Goal: Task Accomplishment & Management: Complete application form

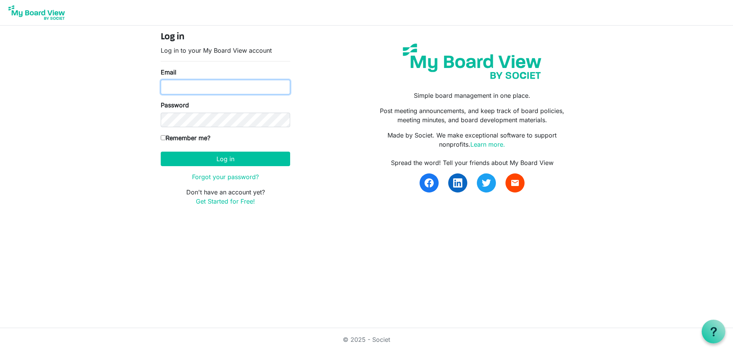
click at [244, 92] on input "Email" at bounding box center [225, 87] width 129 height 15
type input "[PERSON_NAME][EMAIL_ADDRESS][PERSON_NAME][DOMAIN_NAME]"
click at [97, 105] on body "Log in Log in to your My Board View account Email belma.podrug@globalgatheringp…" at bounding box center [366, 109] width 733 height 218
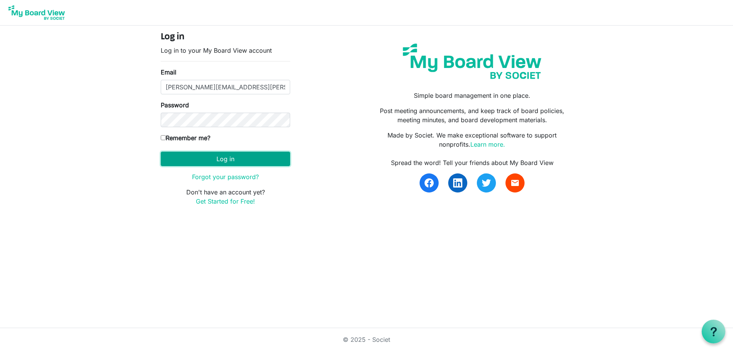
click at [221, 155] on button "Log in" at bounding box center [225, 159] width 129 height 15
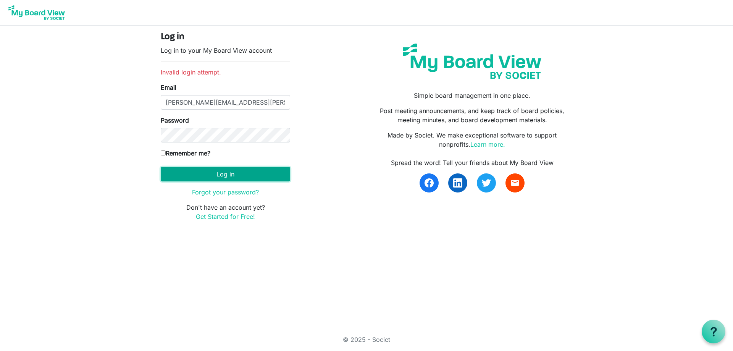
click at [225, 175] on button "Log in" at bounding box center [225, 174] width 129 height 15
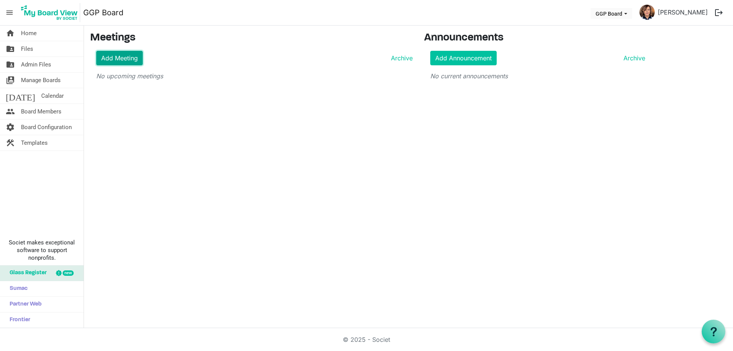
click at [132, 58] on link "Add Meeting" at bounding box center [119, 58] width 47 height 15
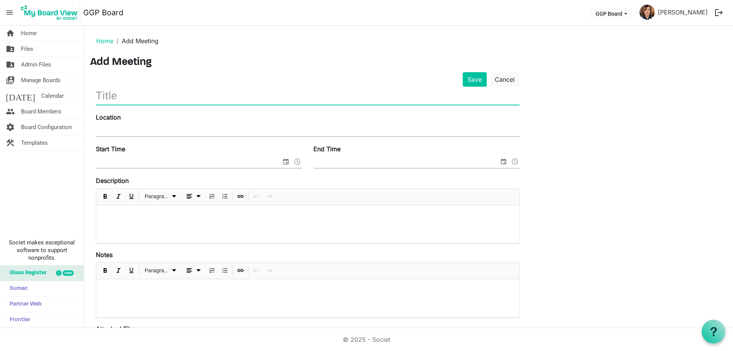
click at [133, 96] on input "text" at bounding box center [308, 96] width 424 height 18
click at [98, 95] on input "Board meeting" at bounding box center [308, 96] width 424 height 18
type input "GGP Board meeting"
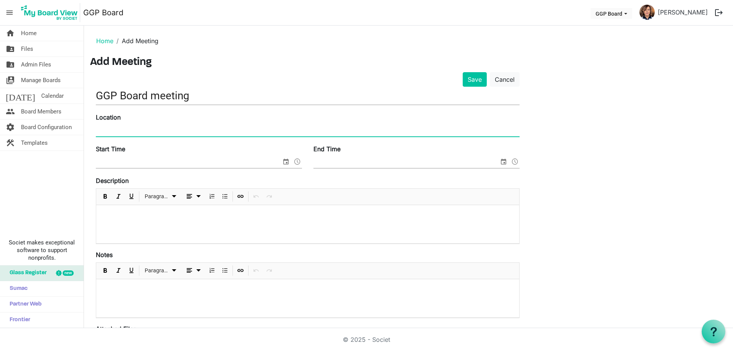
click at [104, 131] on input "Location" at bounding box center [308, 130] width 424 height 11
type input "100-5th Avenue North, Main Office Boardroom"
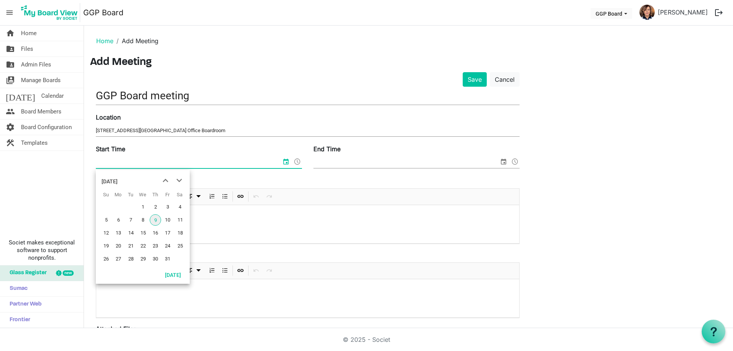
click at [139, 159] on input "Start Time" at bounding box center [189, 162] width 186 height 11
click at [153, 230] on span "16" at bounding box center [155, 232] width 11 height 11
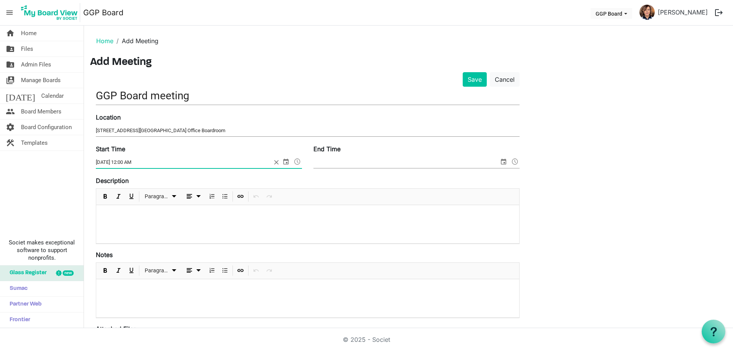
click at [299, 162] on span at bounding box center [297, 162] width 9 height 10
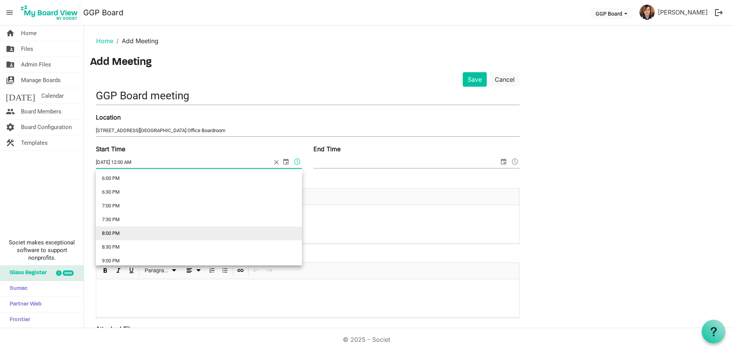
scroll to position [458, 0]
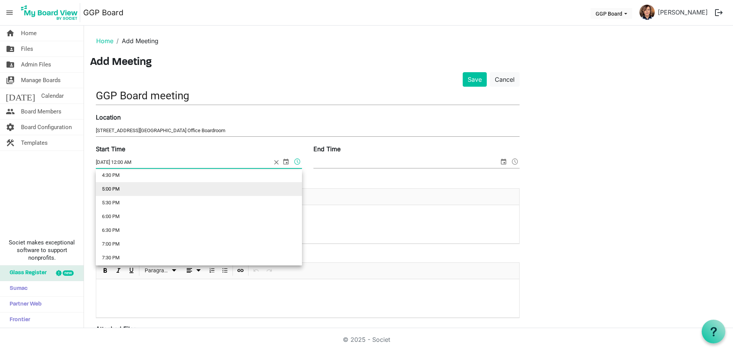
click at [181, 188] on li "5:00 PM" at bounding box center [199, 189] width 206 height 14
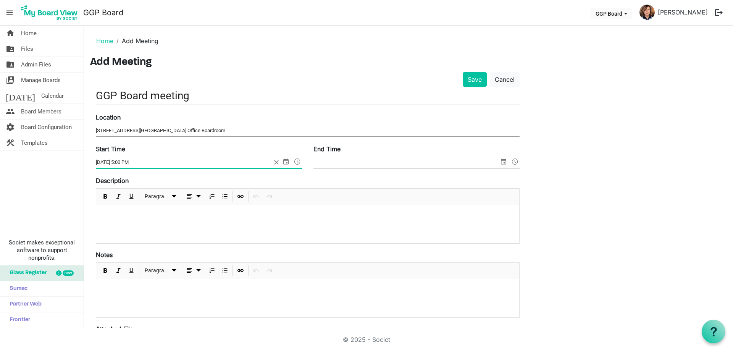
click at [132, 163] on input "10/16/2025 5:00 PM" at bounding box center [184, 162] width 176 height 11
type input "10/16/2025 5:15 PM"
click at [344, 165] on input "End Time" at bounding box center [407, 162] width 186 height 11
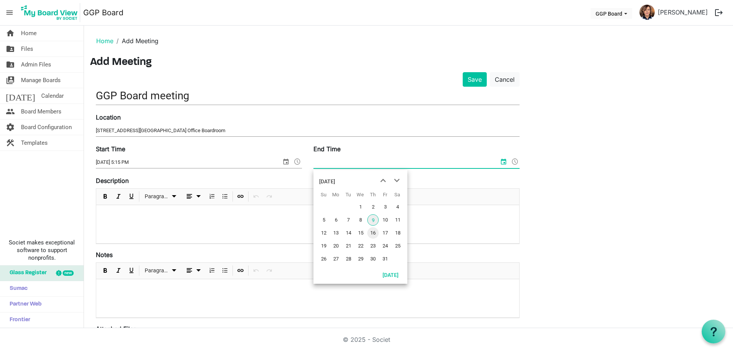
click at [375, 231] on span "16" at bounding box center [372, 232] width 11 height 11
click at [516, 160] on span at bounding box center [515, 162] width 9 height 10
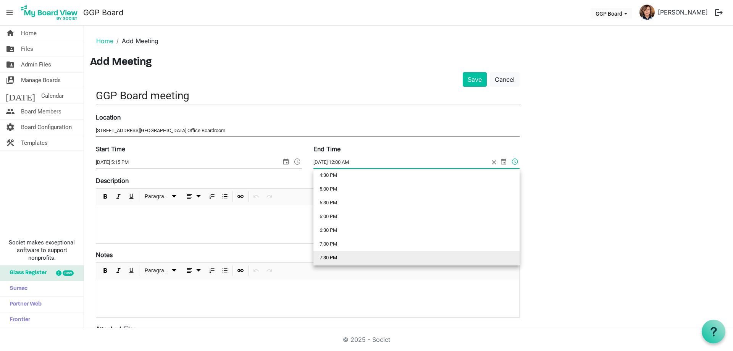
click at [367, 256] on li "7:30 PM" at bounding box center [417, 258] width 206 height 14
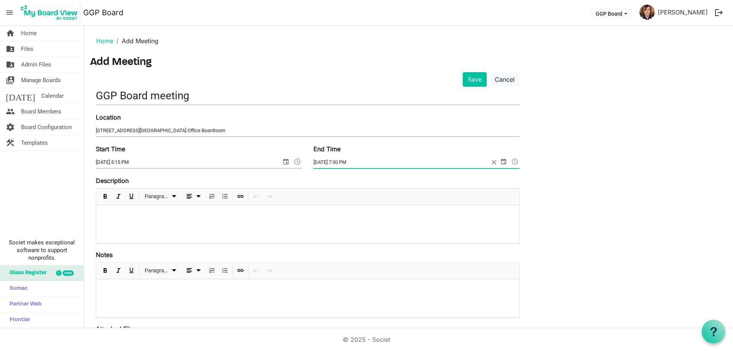
click at [350, 162] on input "10/16/2025 7:30 PM" at bounding box center [402, 162] width 176 height 11
type input "10/16/2025 7:15 PM"
click at [594, 124] on div "Save Cancel GGP Board meeting Location 100-5th Avenue North, Main Office Boardr…" at bounding box center [408, 277] width 637 height 410
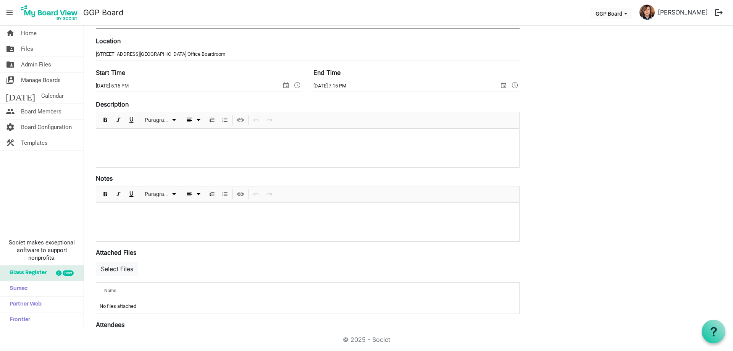
scroll to position [0, 0]
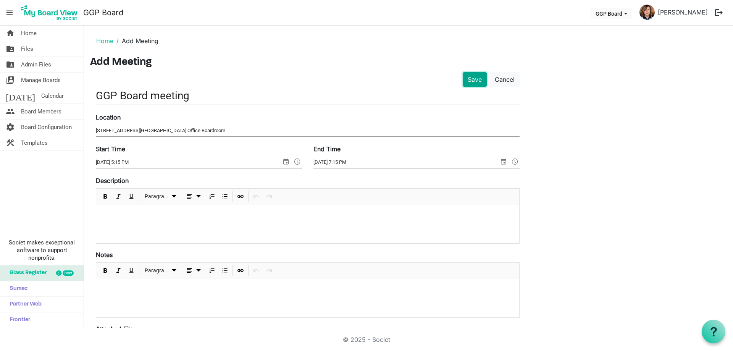
click at [469, 79] on button "Save" at bounding box center [475, 79] width 24 height 15
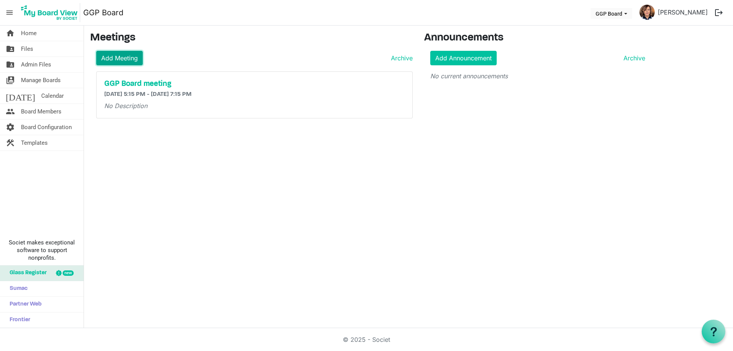
click at [118, 57] on link "Add Meeting" at bounding box center [119, 58] width 47 height 15
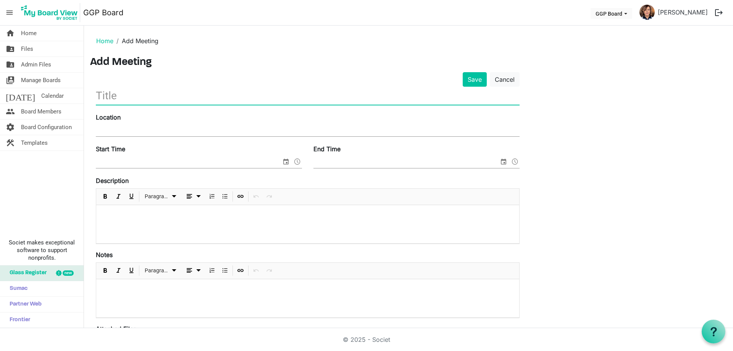
click at [129, 94] on input "text" at bounding box center [308, 96] width 424 height 18
type input "GGP Board meeting"
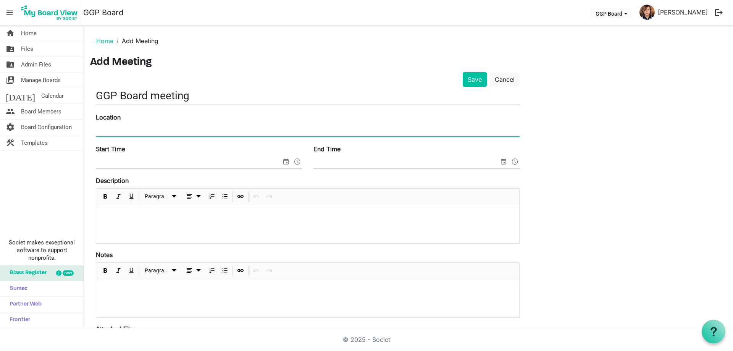
click at [128, 125] on input "Location" at bounding box center [308, 130] width 424 height 11
type input "[STREET_ADDRESS][GEOGRAPHIC_DATA] Office Boardroom"
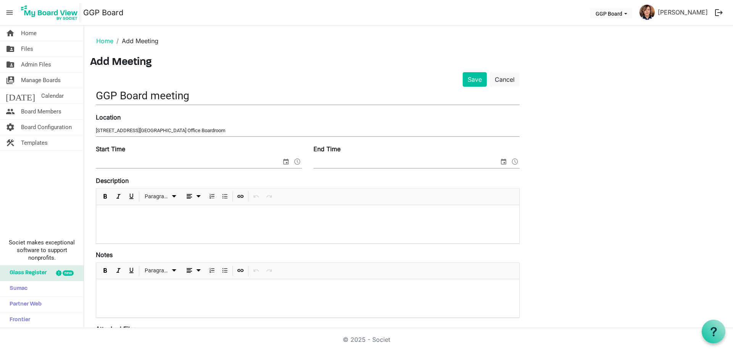
click at [165, 154] on div "Start Time" at bounding box center [199, 157] width 218 height 26
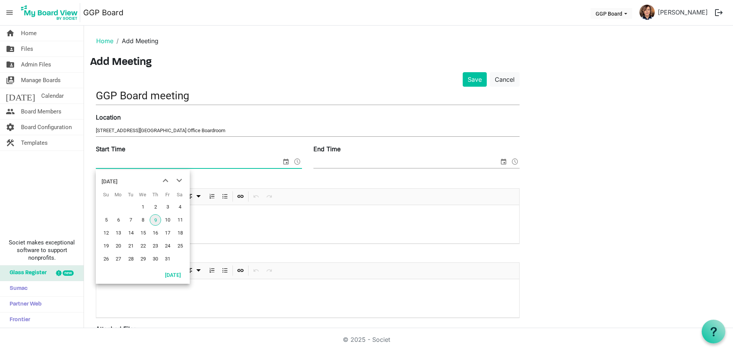
click at [286, 161] on span "select" at bounding box center [285, 162] width 9 height 10
click at [181, 181] on span "next month" at bounding box center [179, 181] width 13 height 14
click at [155, 217] on span "11" at bounding box center [155, 219] width 11 height 11
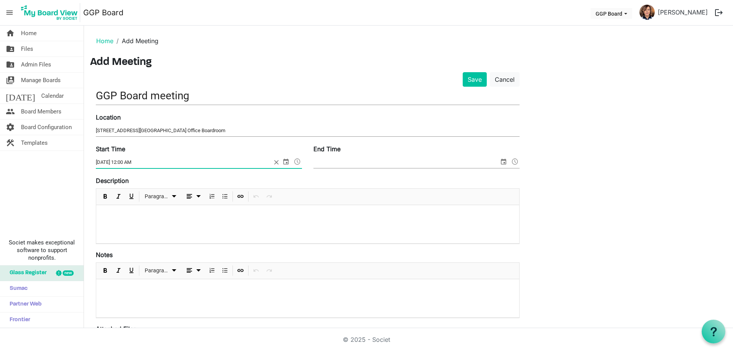
click at [296, 158] on span at bounding box center [297, 162] width 9 height 10
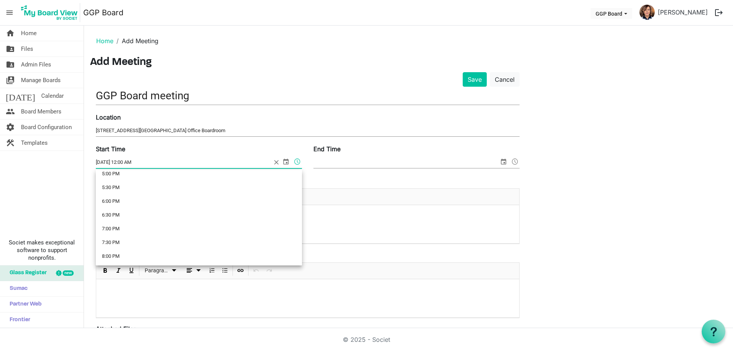
scroll to position [456, 0]
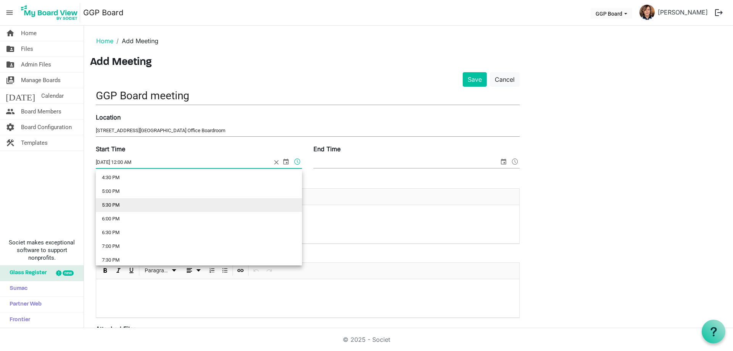
click at [126, 200] on li "5:30 PM" at bounding box center [199, 205] width 206 height 14
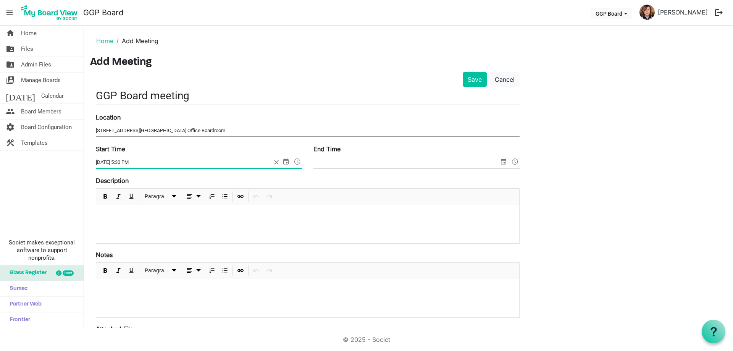
click at [134, 164] on input "12/11/2025 5:30 PM" at bounding box center [184, 162] width 176 height 11
type input "12/11/2025 5:15 PM"
click at [342, 161] on input "End Time" at bounding box center [407, 162] width 186 height 11
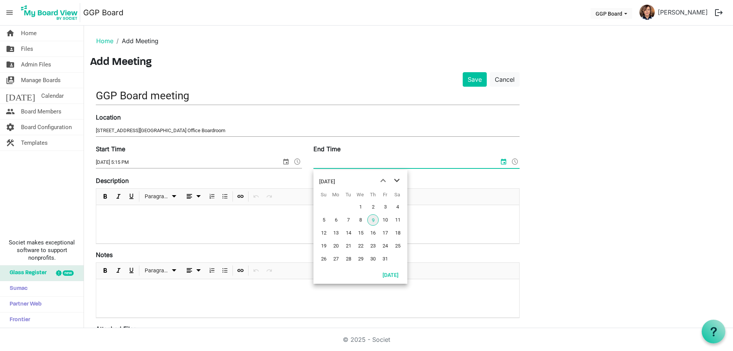
click at [397, 179] on span "next month" at bounding box center [396, 181] width 13 height 14
click at [376, 218] on span "11" at bounding box center [372, 219] width 11 height 11
click at [514, 160] on span at bounding box center [515, 162] width 9 height 10
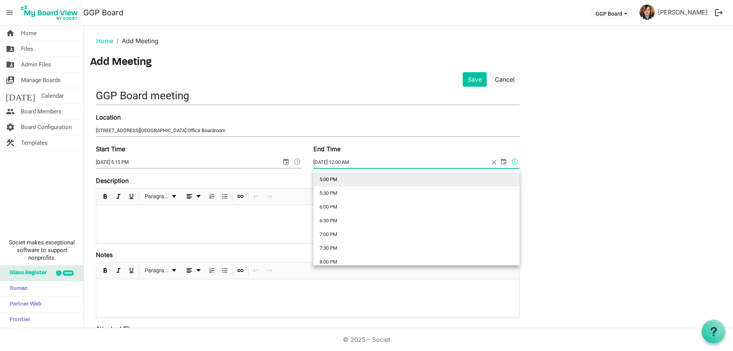
scroll to position [496, 0]
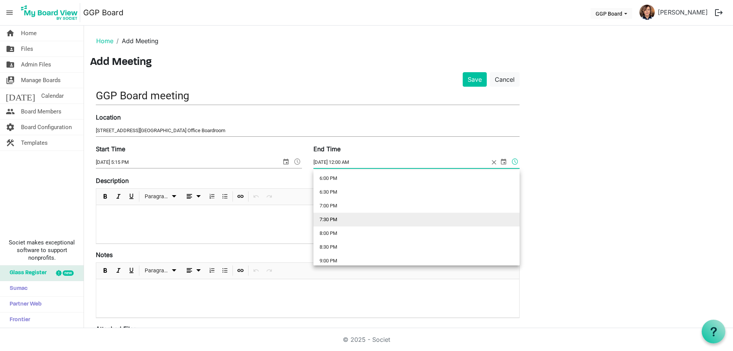
click at [365, 217] on li "7:30 PM" at bounding box center [417, 220] width 206 height 14
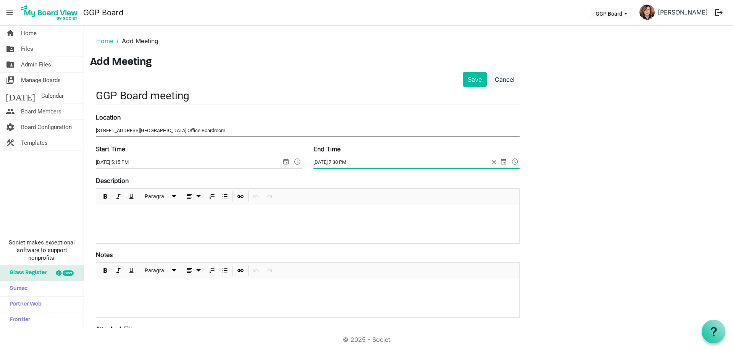
click at [350, 163] on input "12/11/2025 7:30 PM" at bounding box center [402, 162] width 176 height 11
type input "12/11/2025 7:15 PM"
click at [598, 180] on div "Save Cancel GGP Board meeting Location 100 - 5th Ave N, Main Office Boardroom S…" at bounding box center [408, 277] width 637 height 410
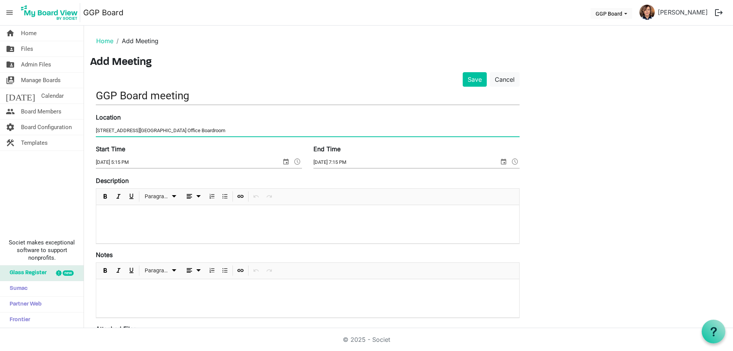
drag, startPoint x: 188, startPoint y: 131, endPoint x: 96, endPoint y: 128, distance: 92.1
click at [96, 128] on input "[STREET_ADDRESS][GEOGRAPHIC_DATA] Office Boardroom" at bounding box center [308, 130] width 424 height 11
click at [600, 175] on div "Save Cancel GGP Board meeting Location 100 - 5th Ave N, Main Office Boardroom S…" at bounding box center [408, 277] width 637 height 410
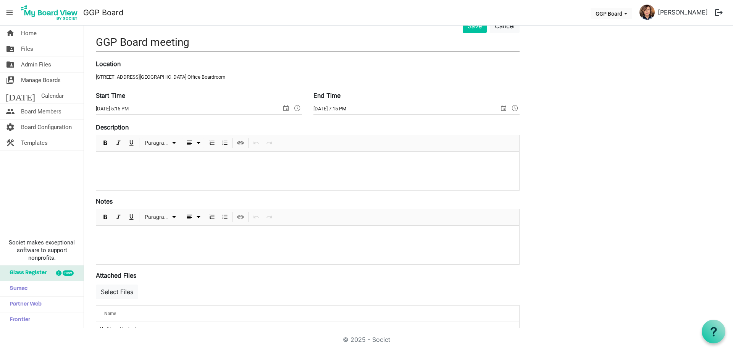
scroll to position [0, 0]
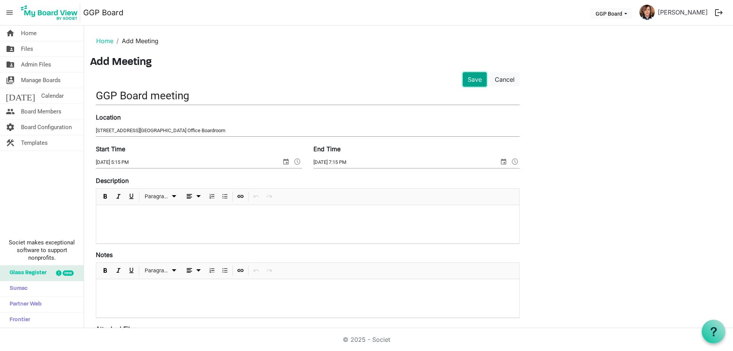
click at [478, 79] on button "Save" at bounding box center [475, 79] width 24 height 15
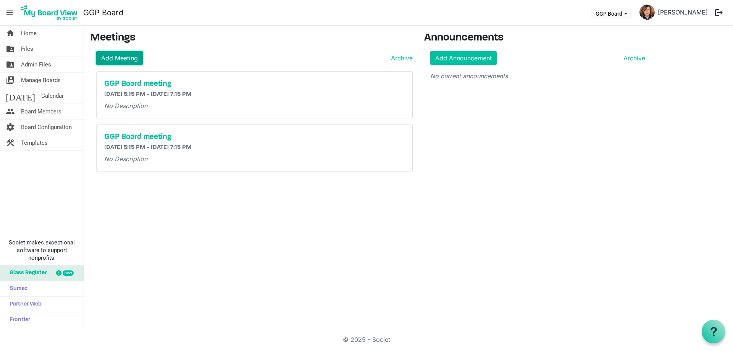
click at [124, 54] on link "Add Meeting" at bounding box center [119, 58] width 47 height 15
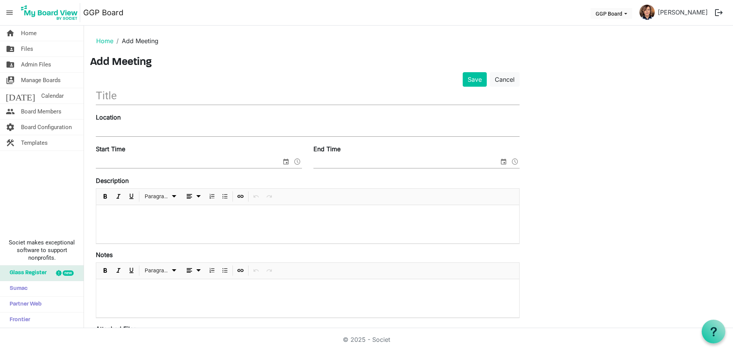
click at [141, 120] on div "Location" at bounding box center [307, 126] width 435 height 26
click at [135, 126] on input "Location" at bounding box center [308, 130] width 424 height 11
paste input "100 - 5th Ave N, Main Office Boardroom"
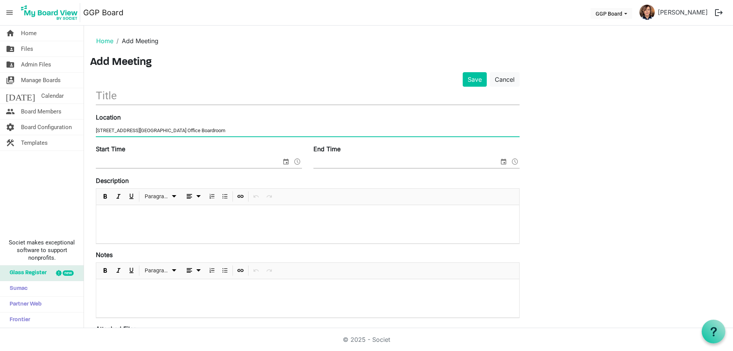
type input "100 - 5th Ave N, Main Office Boardroom"
click at [105, 96] on input "text" at bounding box center [308, 96] width 424 height 18
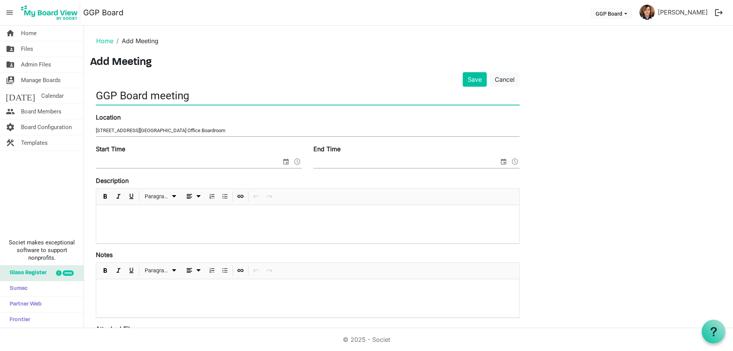
type input "GGP Board meeting"
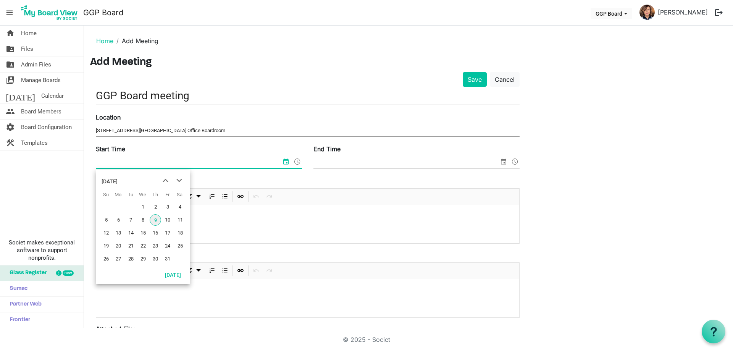
click at [207, 163] on input "Start Time" at bounding box center [189, 162] width 186 height 11
click at [179, 181] on span "next month" at bounding box center [179, 181] width 13 height 14
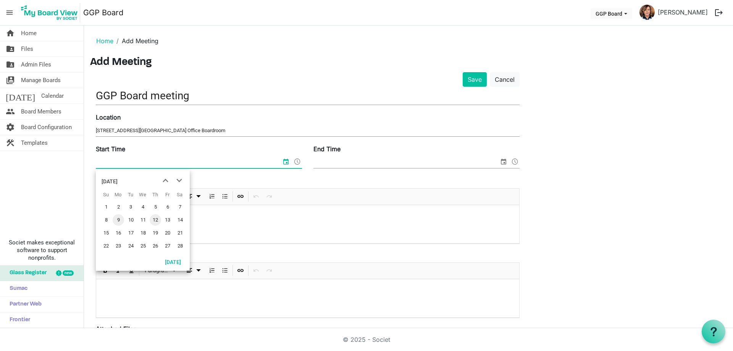
click at [156, 217] on span "12" at bounding box center [155, 219] width 11 height 11
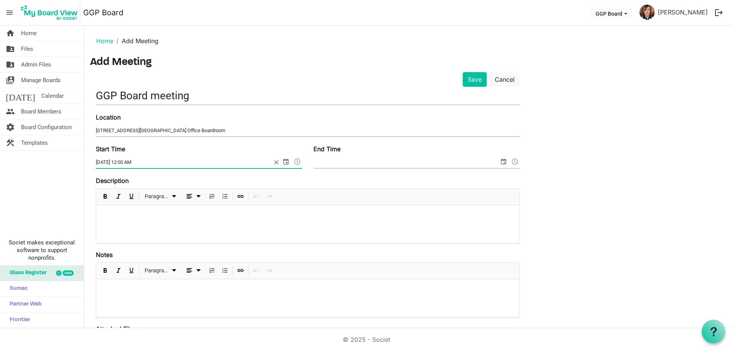
click at [297, 162] on span at bounding box center [297, 162] width 9 height 10
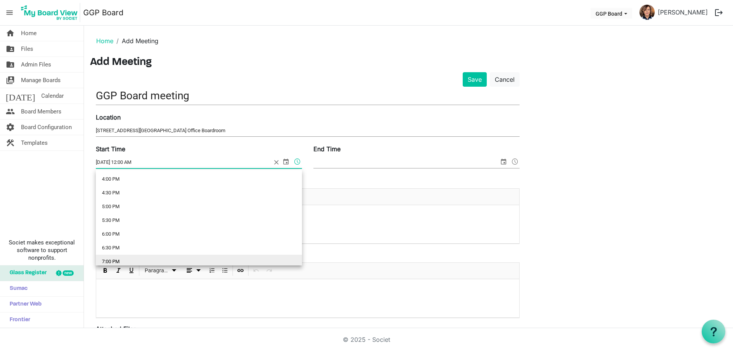
scroll to position [420, 0]
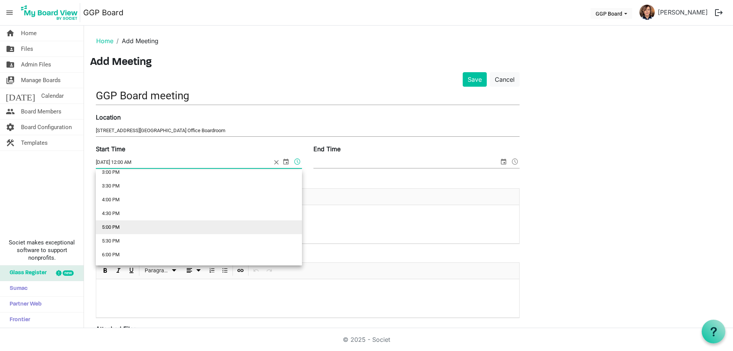
click at [162, 225] on li "5:00 PM" at bounding box center [199, 227] width 206 height 14
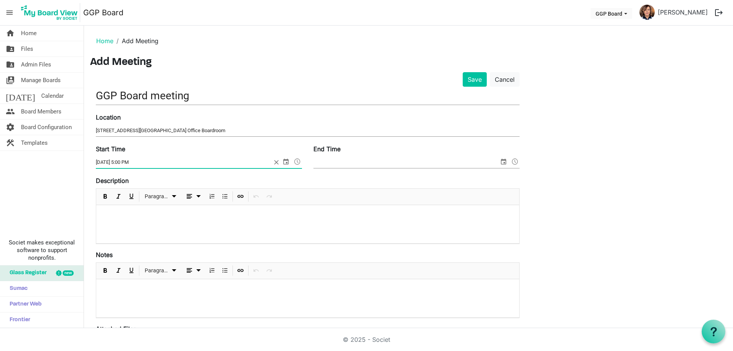
click at [130, 162] on input "2/12/2026 5:00 PM" at bounding box center [184, 162] width 176 height 11
type input "2/12/2026 5:15 PM"
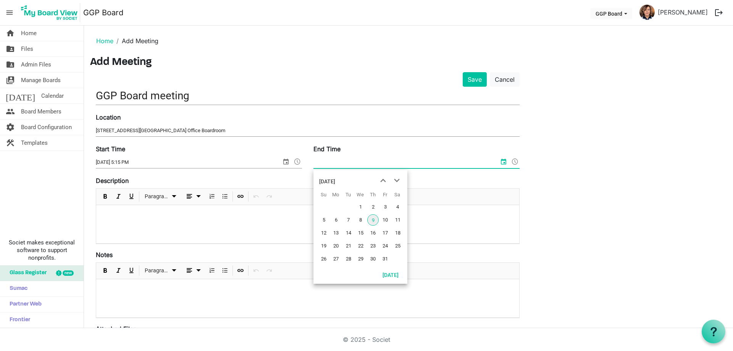
click at [368, 166] on input "End Time" at bounding box center [407, 162] width 186 height 11
click at [398, 180] on span "next month" at bounding box center [396, 181] width 13 height 14
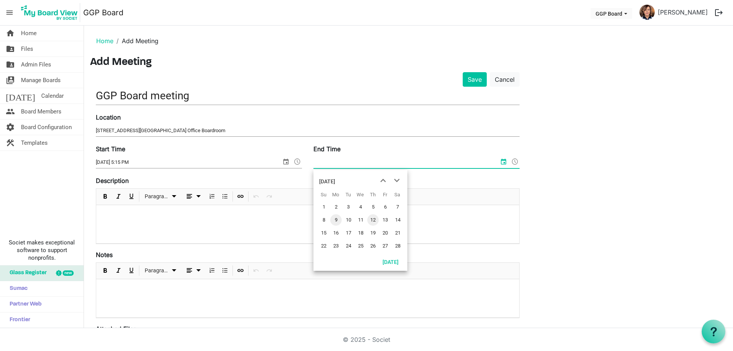
click at [371, 219] on span "12" at bounding box center [372, 219] width 11 height 11
click at [514, 160] on span at bounding box center [515, 162] width 9 height 10
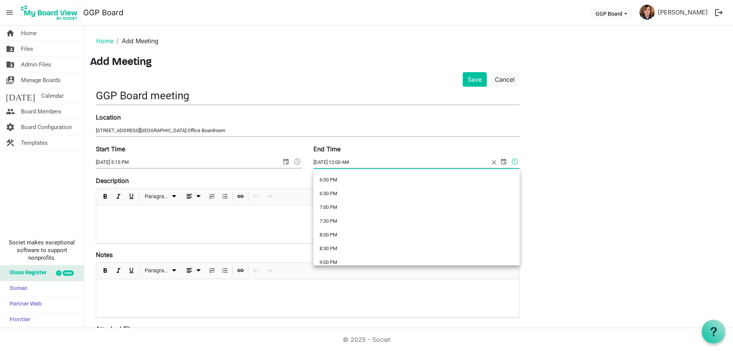
scroll to position [494, 0]
click at [388, 219] on li "7:30 PM" at bounding box center [417, 222] width 206 height 14
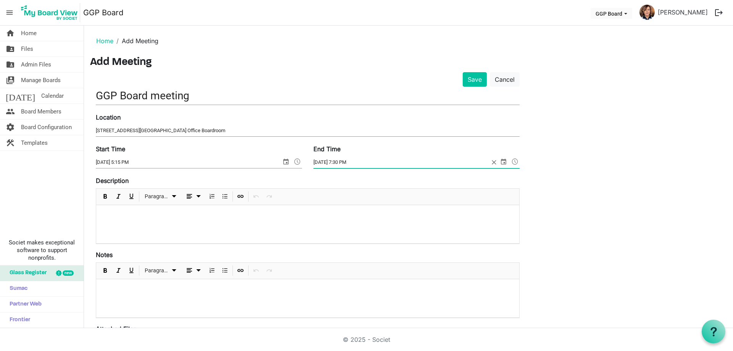
click at [347, 162] on input "2/12/2026 7:30 PM" at bounding box center [402, 162] width 176 height 11
type input "2/12/2026 7:15 PM"
click at [567, 158] on div "Save Cancel GGP Board meeting Location 100 - 5th Ave N, Main Office Boardroom S…" at bounding box center [408, 277] width 637 height 410
click at [476, 78] on button "Save" at bounding box center [475, 79] width 24 height 15
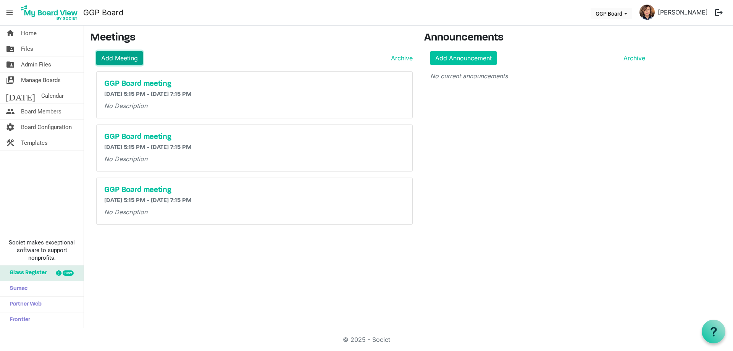
click at [126, 56] on link "Add Meeting" at bounding box center [119, 58] width 47 height 15
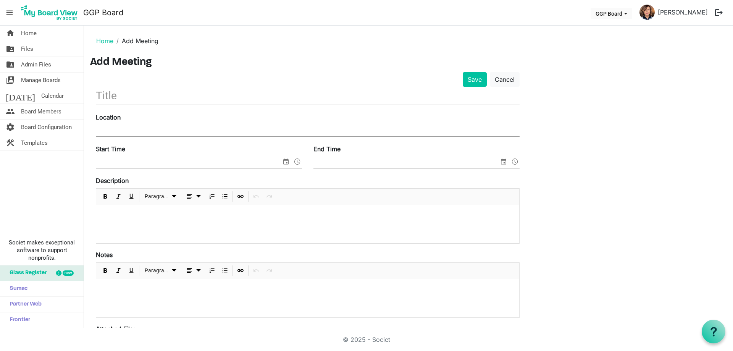
click at [143, 126] on input "Location" at bounding box center [308, 130] width 424 height 11
paste input "[STREET_ADDRESS][GEOGRAPHIC_DATA] Office Boardroom"
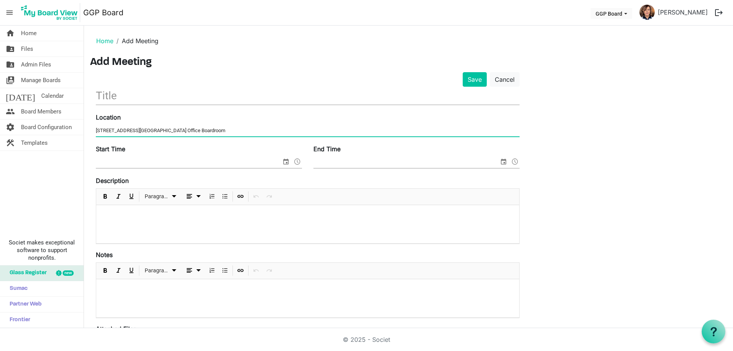
type input "[STREET_ADDRESS][GEOGRAPHIC_DATA] Office Boardroom"
click at [126, 94] on input "text" at bounding box center [308, 96] width 424 height 18
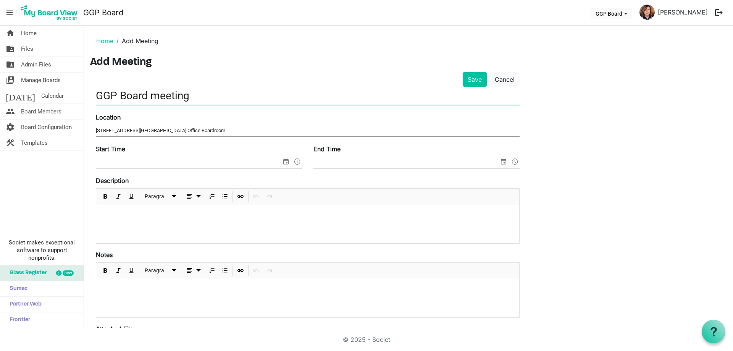
type input "GGP Board meeting"
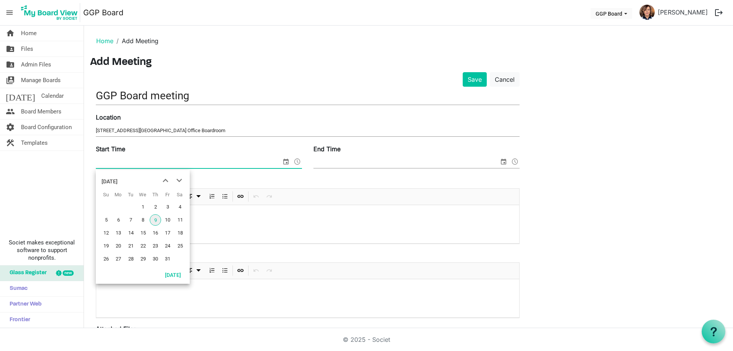
click at [286, 160] on span "select" at bounding box center [285, 162] width 9 height 10
click at [178, 181] on span "next month" at bounding box center [179, 181] width 13 height 14
click at [178, 180] on span "next month" at bounding box center [179, 181] width 13 height 14
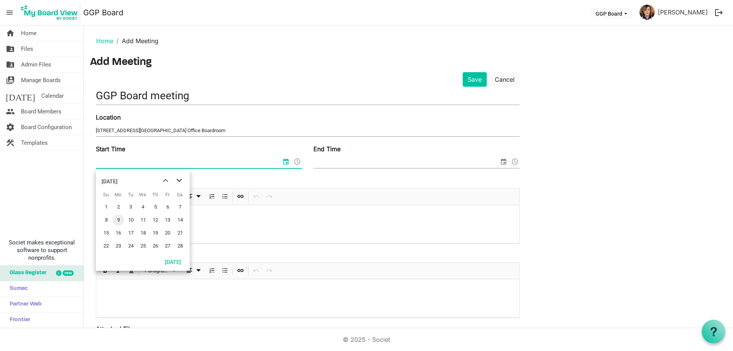
click at [178, 180] on span "next month" at bounding box center [179, 181] width 13 height 14
click at [154, 218] on span "9" at bounding box center [155, 219] width 11 height 11
click at [296, 160] on span at bounding box center [297, 162] width 9 height 10
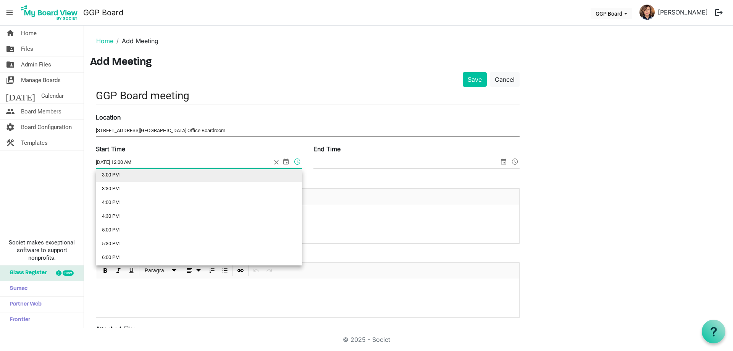
scroll to position [458, 0]
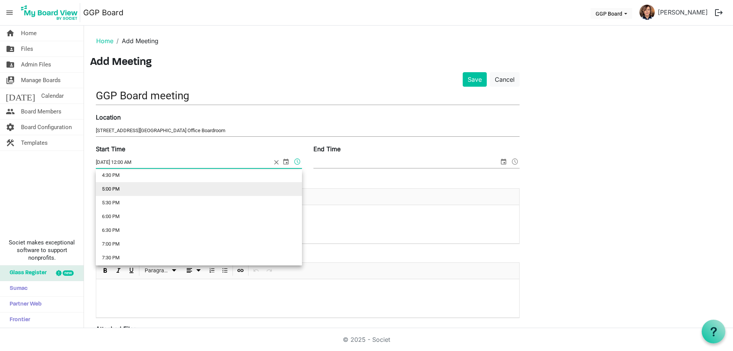
click at [197, 190] on li "5:00 PM" at bounding box center [199, 189] width 206 height 14
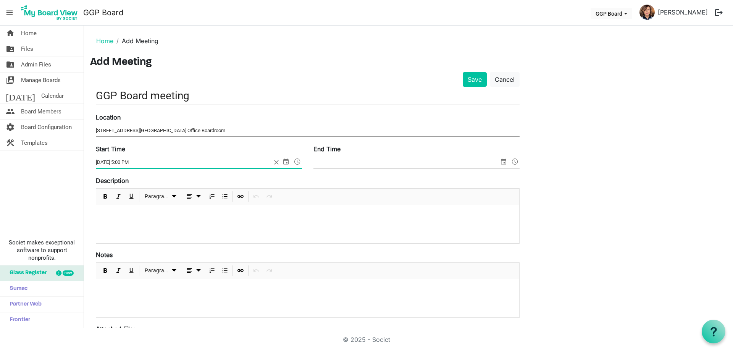
click at [126, 162] on input "4/9/2026 5:00 PM" at bounding box center [184, 162] width 176 height 11
type input "4/9/2026 5:15 PM"
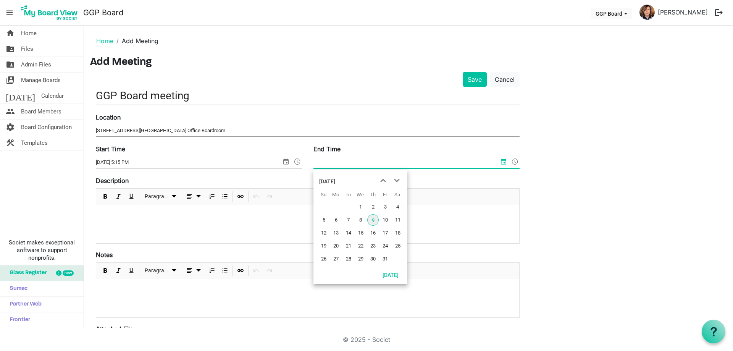
click at [392, 158] on input "End Time" at bounding box center [407, 162] width 186 height 11
click at [399, 180] on span "next month" at bounding box center [396, 181] width 13 height 14
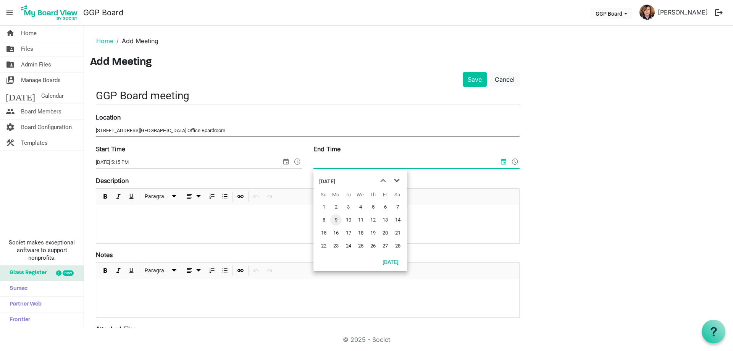
click at [399, 180] on span "next month" at bounding box center [396, 181] width 13 height 14
click at [372, 219] on span "9" at bounding box center [372, 219] width 11 height 11
click at [516, 159] on span at bounding box center [515, 162] width 9 height 10
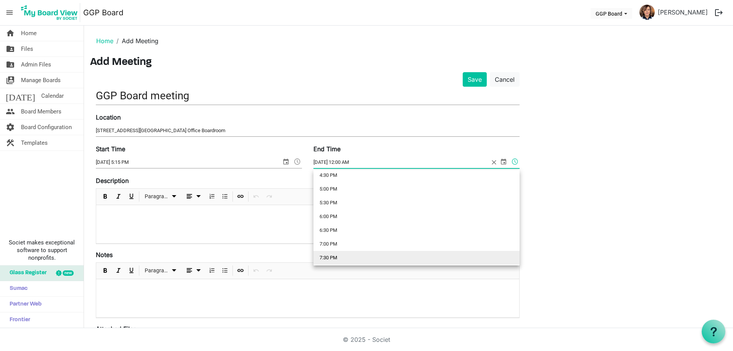
click at [410, 258] on li "7:30 PM" at bounding box center [417, 258] width 206 height 14
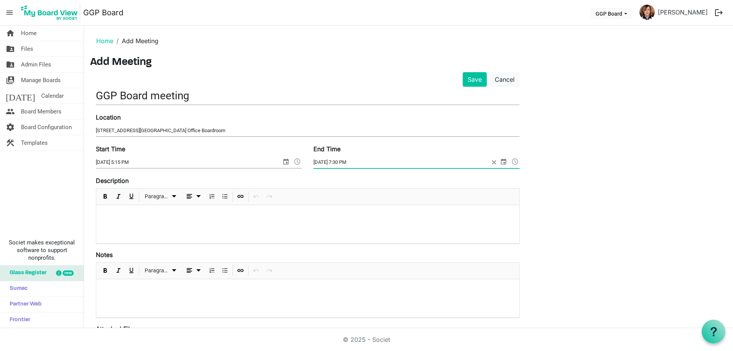
click at [345, 160] on input "4/9/2026 7:30 PM" at bounding box center [402, 162] width 176 height 11
type input "4/9/2026 7:15 PM"
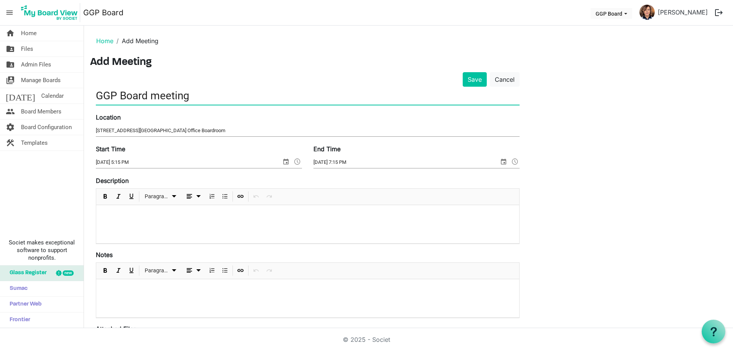
click at [503, 96] on input "GGP Board meeting" at bounding box center [308, 96] width 424 height 18
click at [473, 78] on button "Save" at bounding box center [475, 79] width 24 height 15
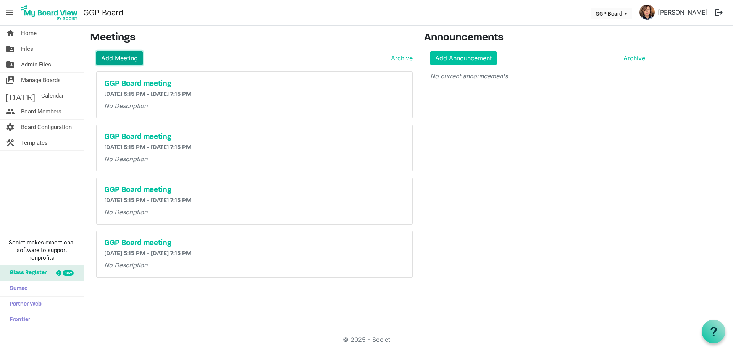
click at [119, 53] on link "Add Meeting" at bounding box center [119, 58] width 47 height 15
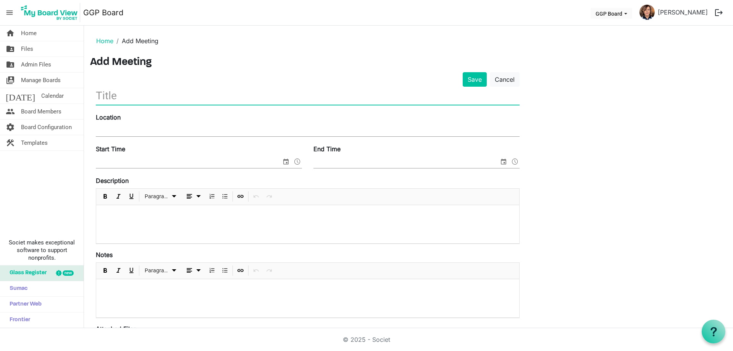
click at [131, 95] on input "text" at bounding box center [308, 96] width 424 height 18
click at [130, 92] on input "text" at bounding box center [308, 96] width 424 height 18
type input "A"
type input "GGP AGM"
click at [131, 125] on input "Location" at bounding box center [308, 130] width 424 height 11
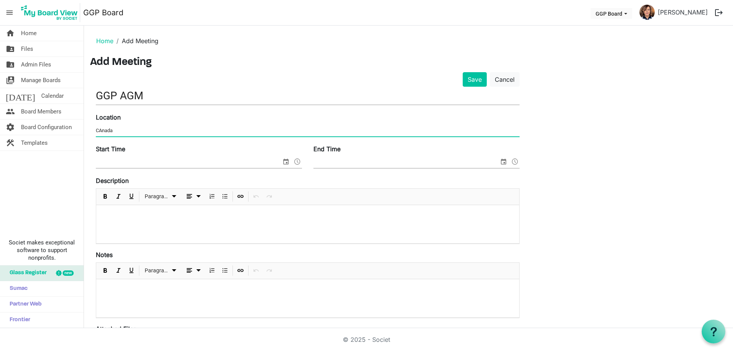
type input "Canada Room at English Language Centre (ELC), 315 25th Street East"
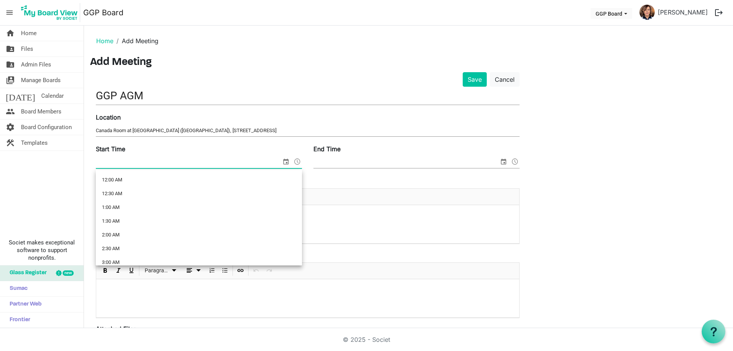
click at [294, 160] on span at bounding box center [297, 162] width 9 height 10
click at [200, 201] on li "5:30 PM" at bounding box center [199, 203] width 206 height 14
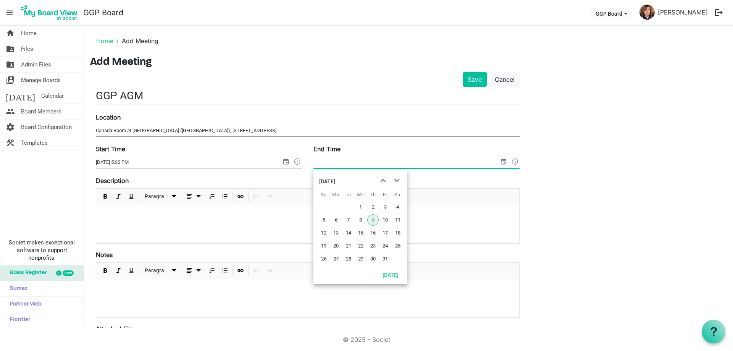
click at [503, 160] on span "select" at bounding box center [503, 162] width 9 height 10
click at [118, 162] on input "10/9/2025 5:30 PM" at bounding box center [189, 162] width 186 height 11
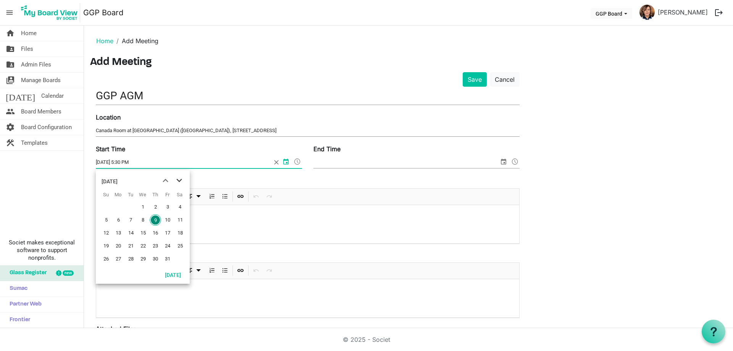
click at [180, 180] on span "next month" at bounding box center [179, 181] width 13 height 14
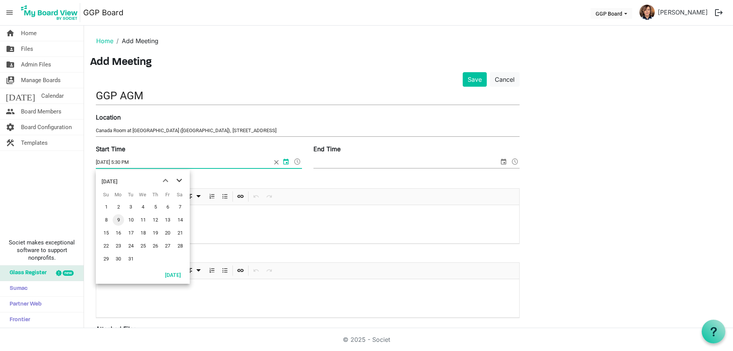
click at [180, 180] on span "next month" at bounding box center [179, 181] width 13 height 14
click at [155, 230] on span "18" at bounding box center [155, 232] width 11 height 11
type input "6/18/2026 5:30 PM"
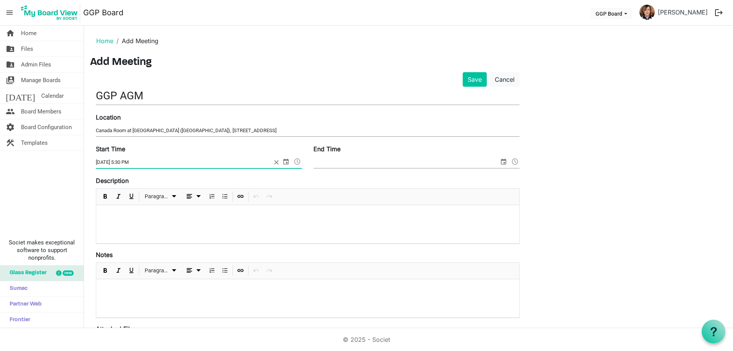
click at [349, 164] on input "End Time" at bounding box center [407, 162] width 186 height 11
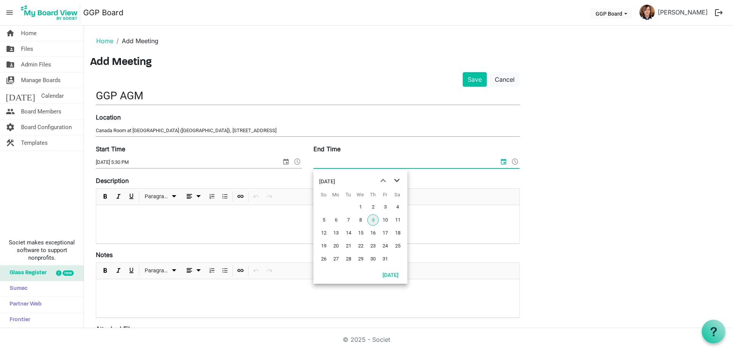
click at [396, 179] on span "next month" at bounding box center [396, 181] width 13 height 14
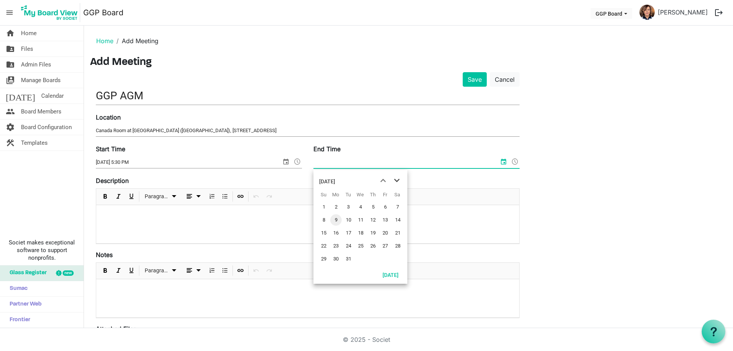
click at [396, 179] on span "next month" at bounding box center [396, 181] width 13 height 14
click at [372, 231] on span "18" at bounding box center [372, 232] width 11 height 11
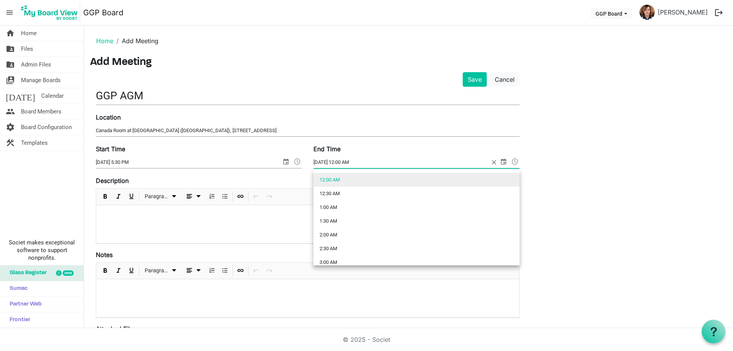
click at [515, 162] on span at bounding box center [515, 162] width 9 height 10
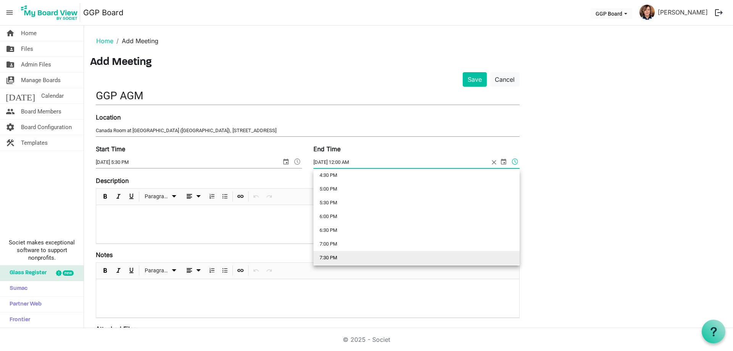
click at [370, 258] on li "7:30 PM" at bounding box center [417, 258] width 206 height 14
type input "6/18/2026 7:30 PM"
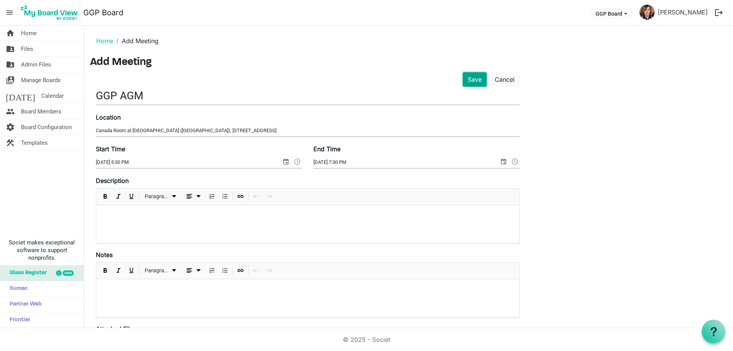
click at [480, 79] on button "Save" at bounding box center [475, 79] width 24 height 15
